Goal: Task Accomplishment & Management: Use online tool/utility

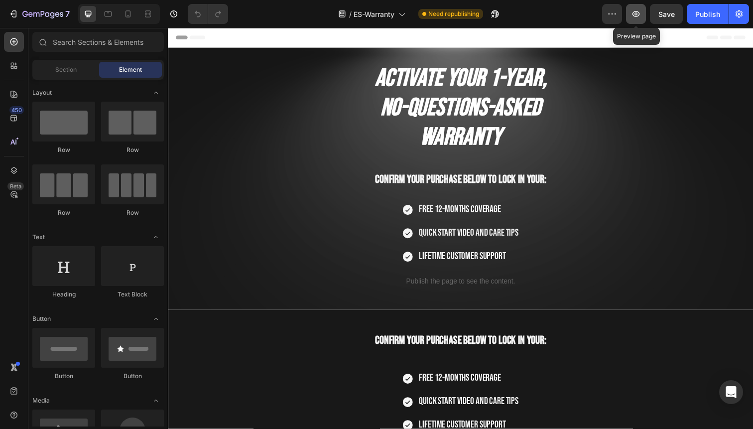
click at [640, 14] on icon "button" at bounding box center [636, 14] width 10 height 10
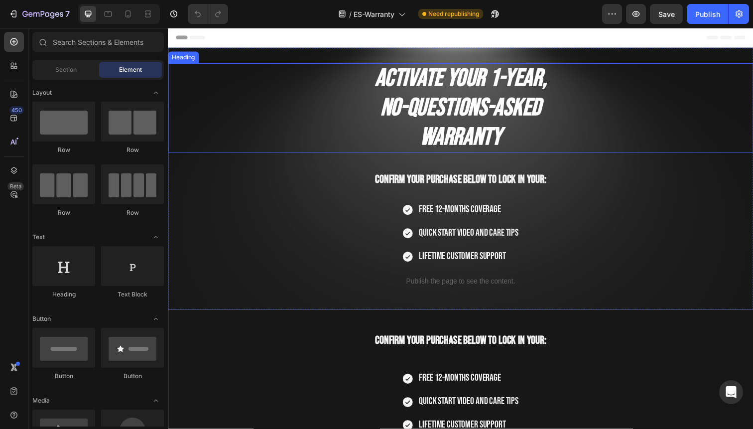
click at [430, 86] on strong "Activate Your 1-Year," at bounding box center [466, 80] width 175 height 30
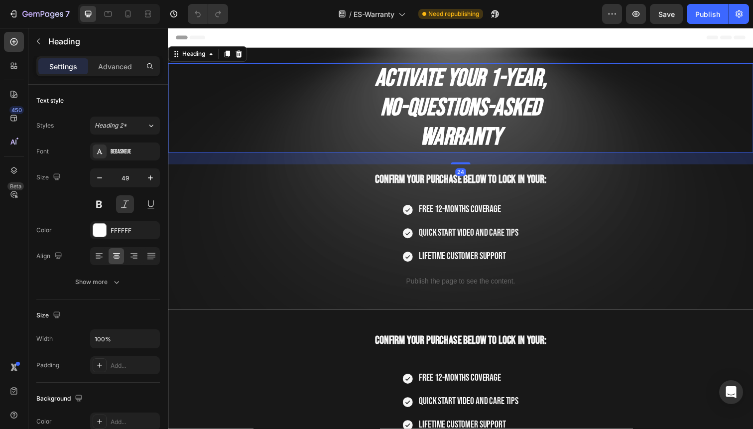
click at [430, 86] on strong "Activate Your 1-Year," at bounding box center [466, 80] width 175 height 30
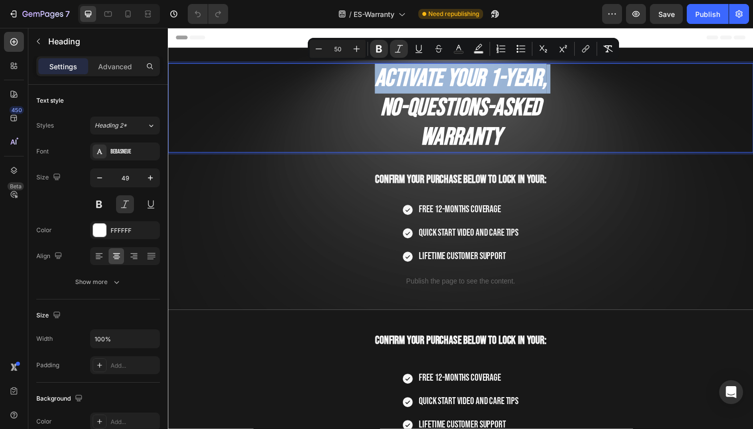
click at [428, 86] on strong "Activate Your 1-Year," at bounding box center [466, 80] width 175 height 30
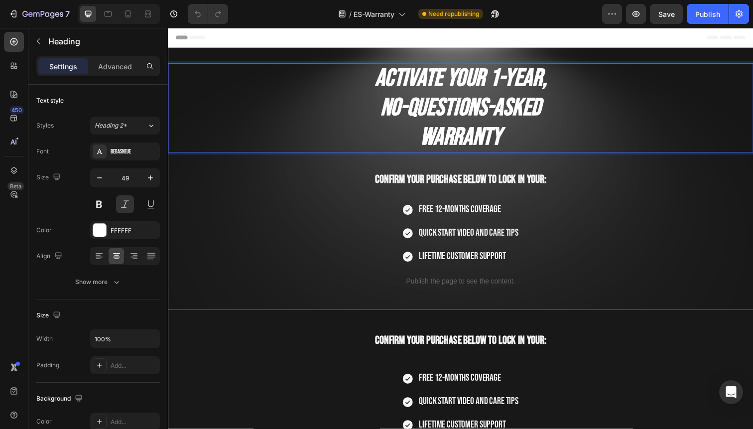
click at [388, 76] on strong "Activate Your 1-Year," at bounding box center [466, 80] width 175 height 30
click at [383, 77] on strong "Activate Your 1-Year," at bounding box center [466, 80] width 175 height 30
click at [384, 77] on strong "Activate Your 1-Year," at bounding box center [466, 80] width 175 height 30
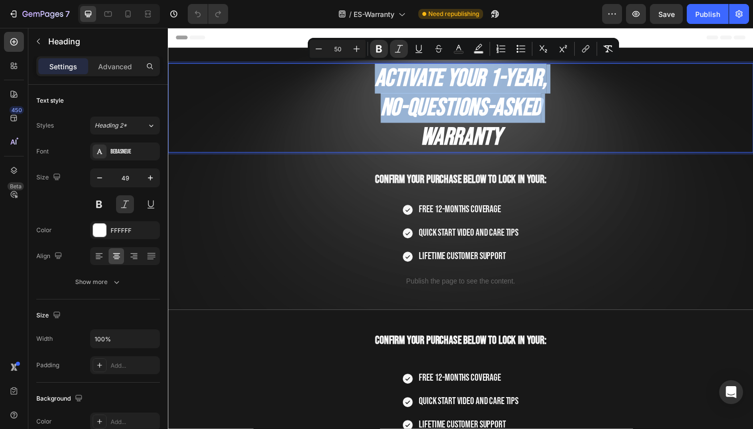
copy p "Activate Your 1-Year, No-Questions-Asked"
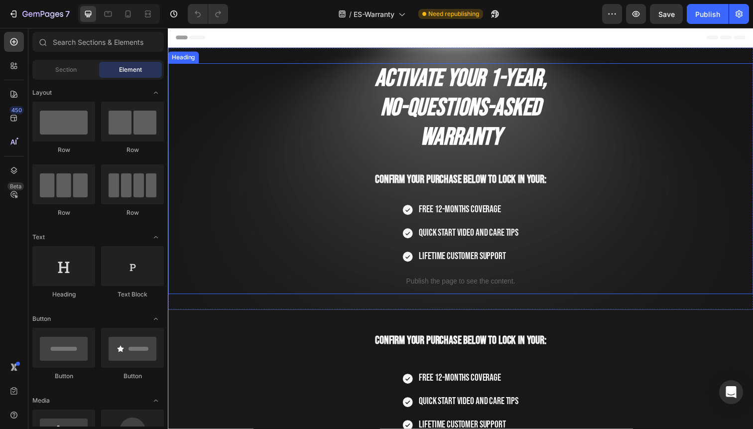
click at [435, 180] on span "Confirm your purchase below to lock in your:" at bounding box center [467, 183] width 175 height 14
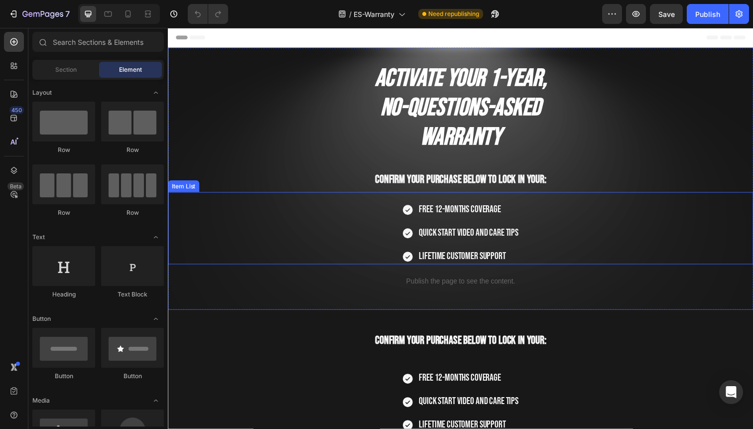
click at [456, 226] on div "Free 12-months coverage Quick Start Video and Care Tips Lifetime Customer Suppo…" at bounding box center [466, 237] width 121 height 63
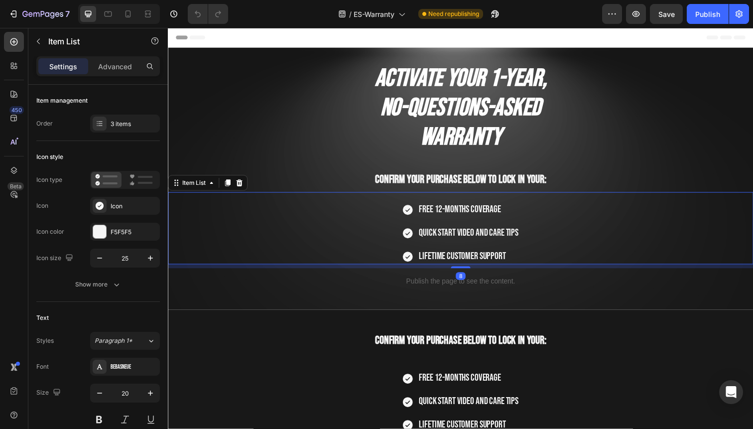
click at [456, 226] on div "Free 12-months coverage Quick Start Video and Care Tips Lifetime Customer Suppo…" at bounding box center [466, 237] width 121 height 63
click at [452, 208] on span "Free 12-months coverage" at bounding box center [466, 213] width 84 height 12
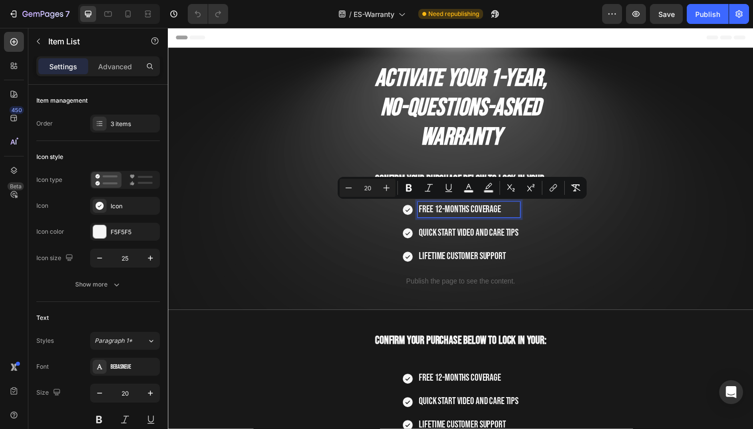
click at [484, 233] on span "Quick Start Video and Care Tips" at bounding box center [475, 237] width 102 height 12
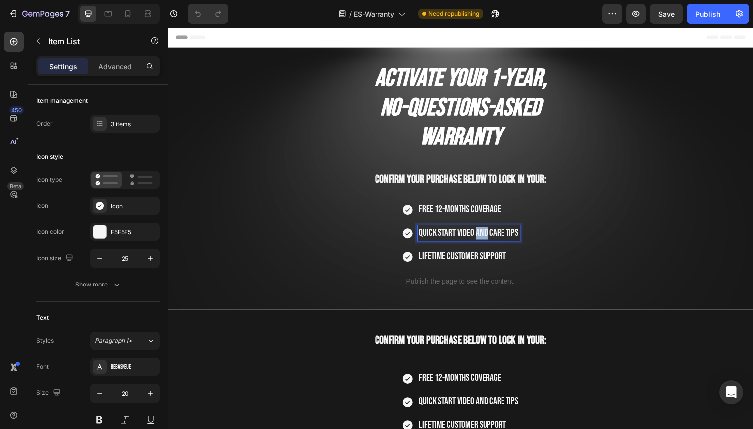
click at [484, 233] on span "Quick Start Video and Care Tips" at bounding box center [475, 237] width 102 height 12
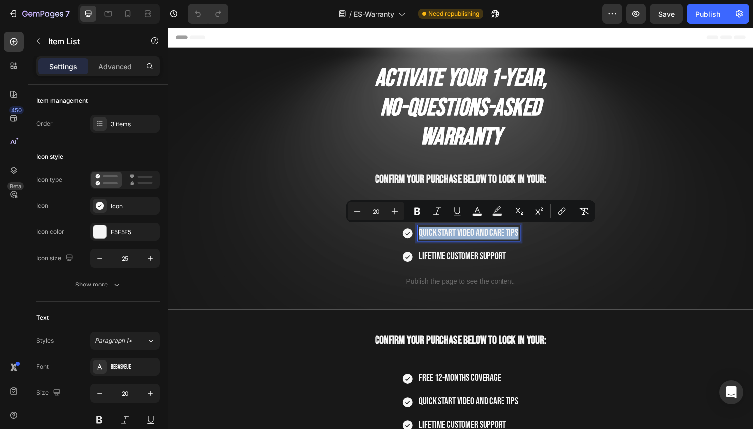
copy span "Quick Start Video and Care Tips"
click at [466, 260] on span "Lifetime Customer Support" at bounding box center [468, 261] width 89 height 12
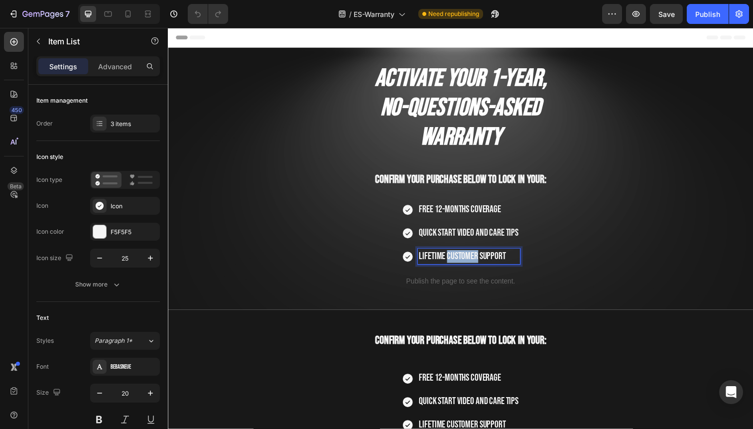
click at [466, 260] on span "Lifetime Customer Support" at bounding box center [468, 261] width 89 height 12
copy span "Lifetime Customer Support"
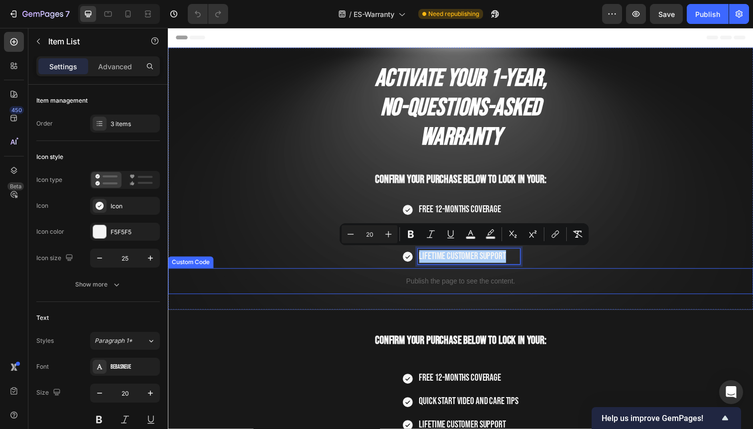
click at [681, 273] on div "Publish the page to see the content." at bounding box center [467, 286] width 598 height 26
